Goal: Information Seeking & Learning: Learn about a topic

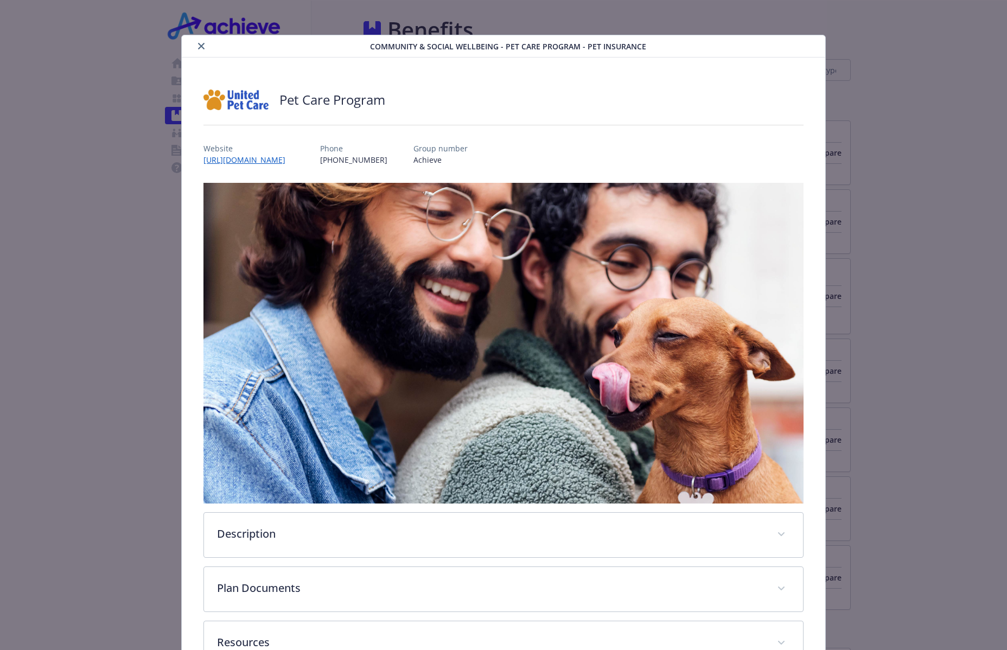
scroll to position [2025, 0]
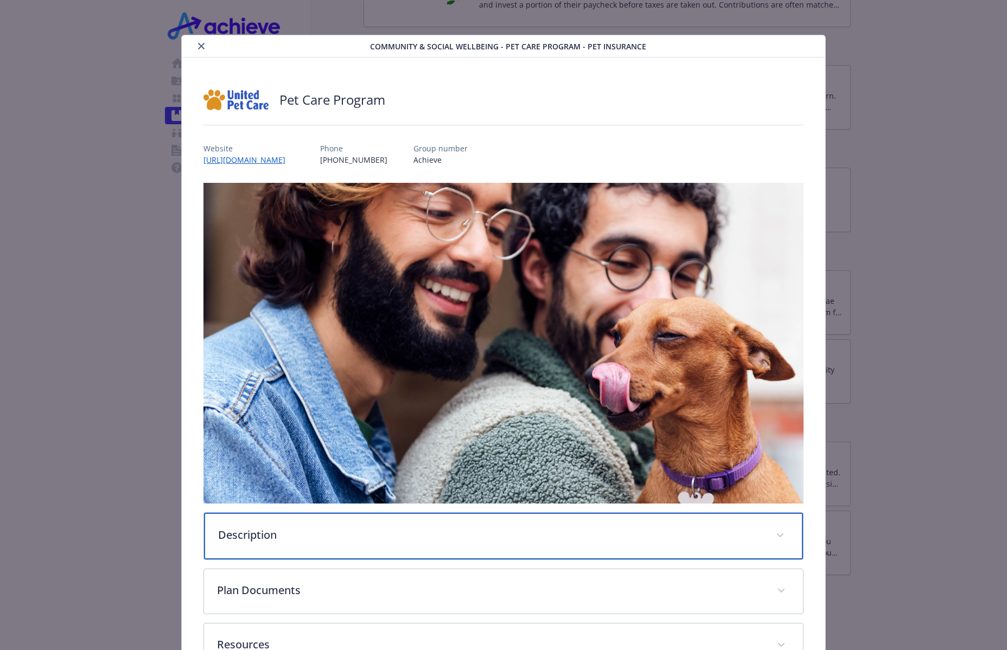
click at [275, 527] on p "Description" at bounding box center [490, 535] width 545 height 16
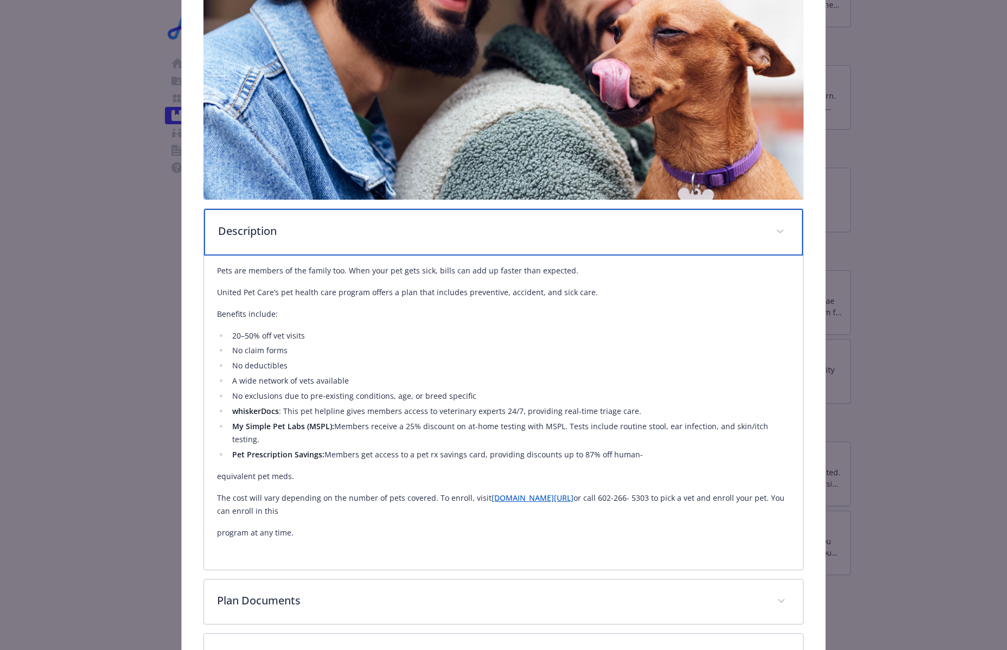
scroll to position [378, 0]
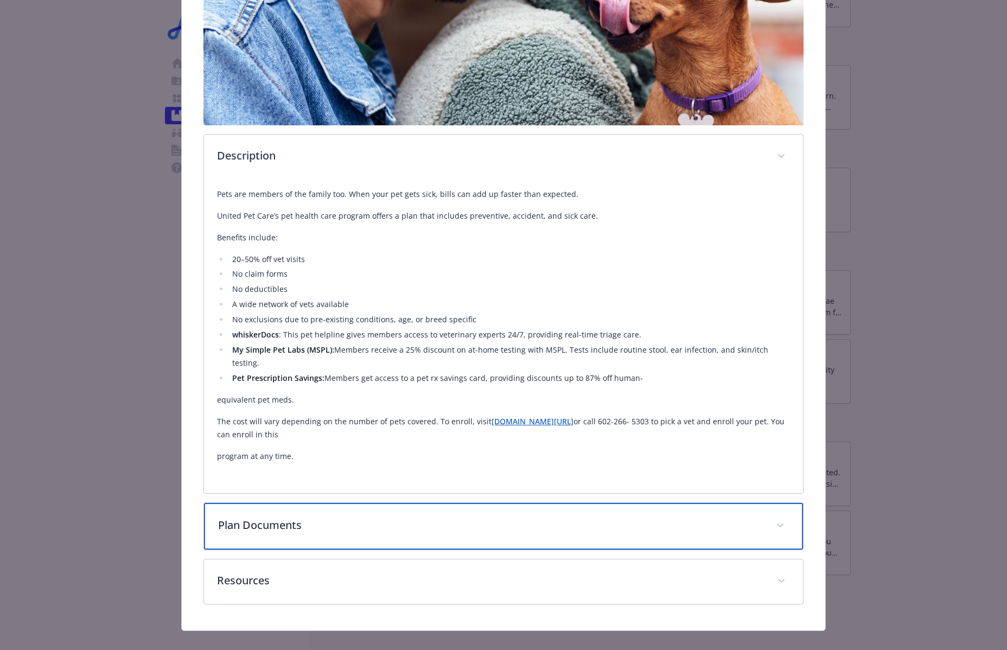
click at [340, 524] on div "Plan Documents" at bounding box center [503, 526] width 599 height 47
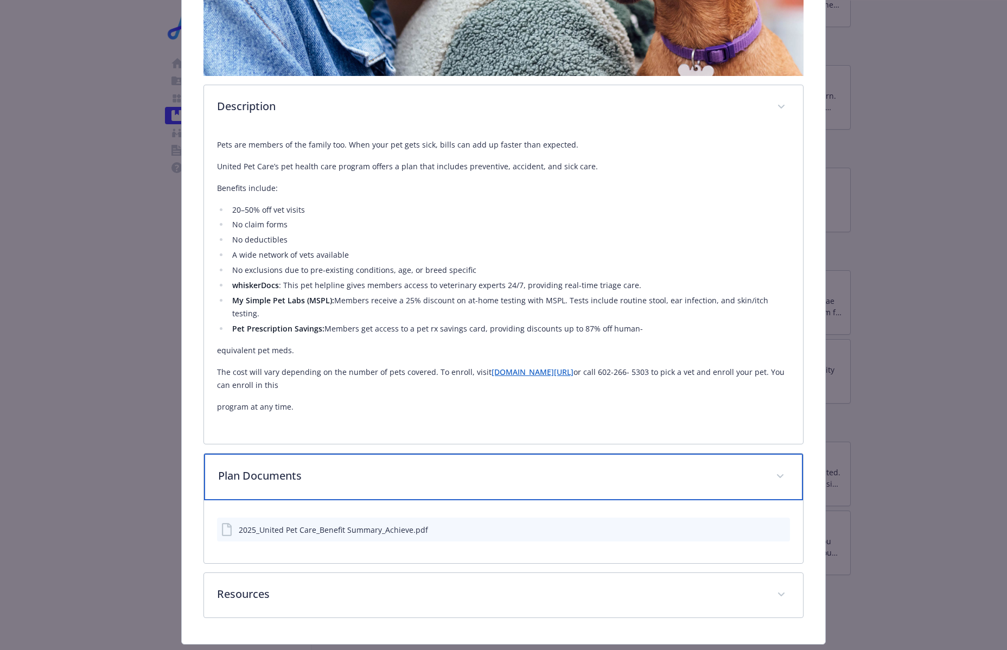
scroll to position [441, 0]
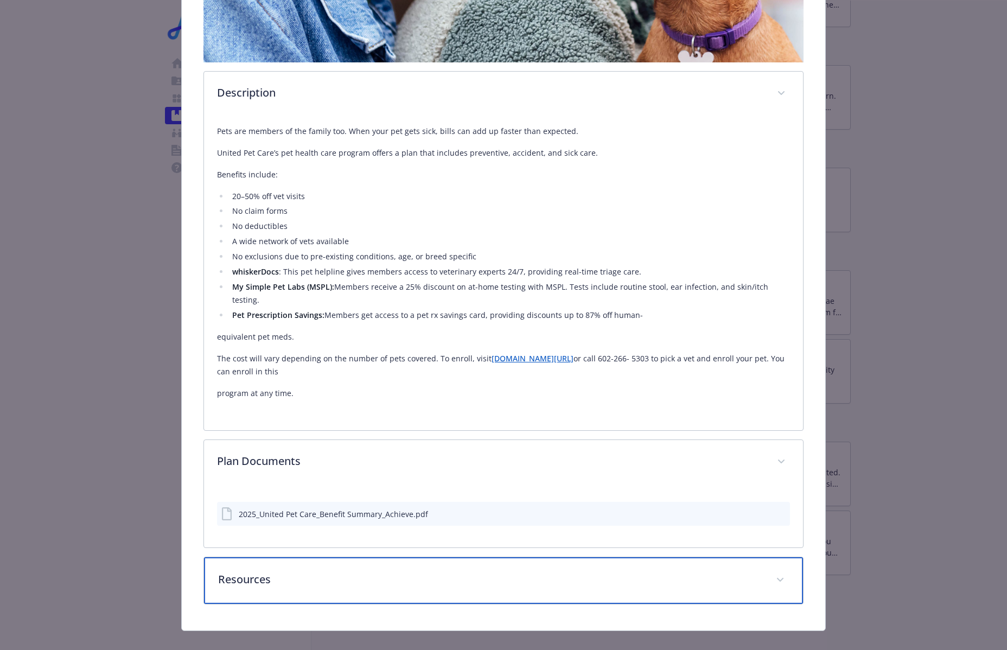
click at [311, 557] on div "Resources" at bounding box center [503, 580] width 599 height 47
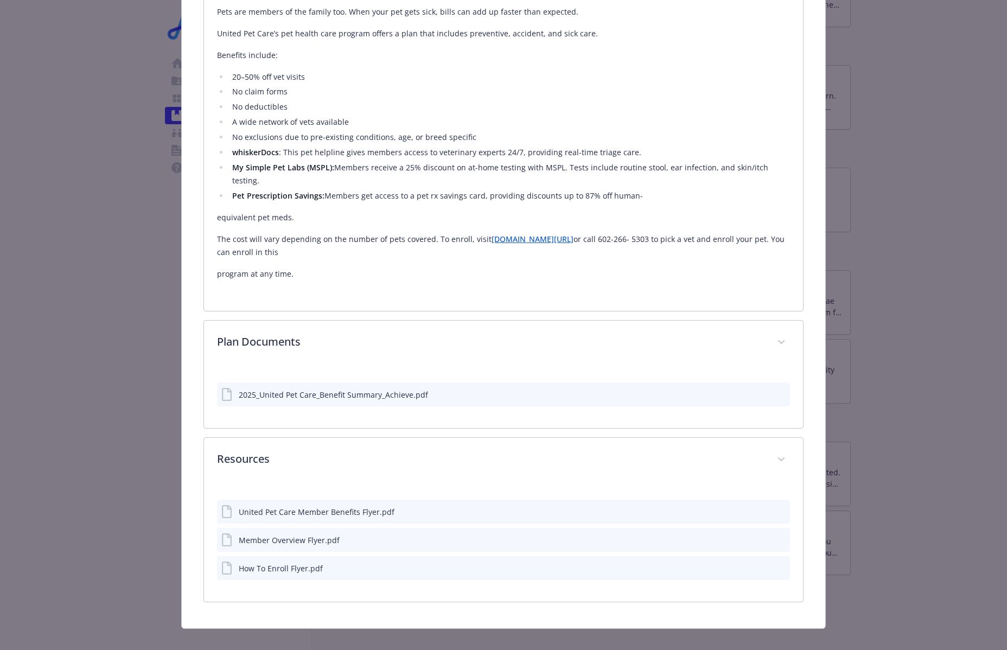
scroll to position [558, 0]
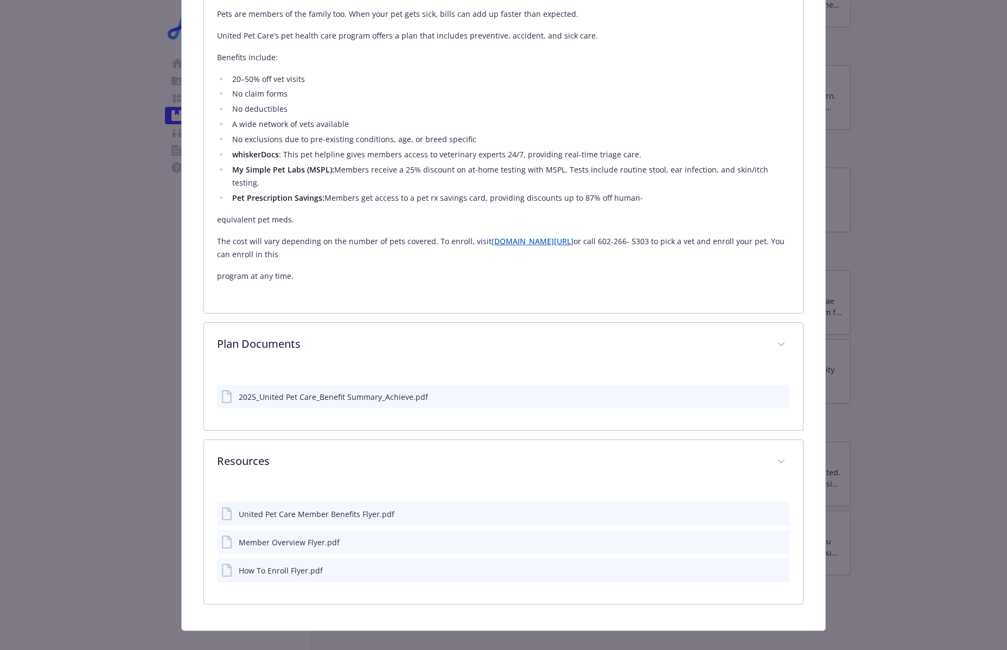
click at [519, 236] on link "[DOMAIN_NAME][URL]" at bounding box center [533, 241] width 82 height 10
